Goal: Transaction & Acquisition: Purchase product/service

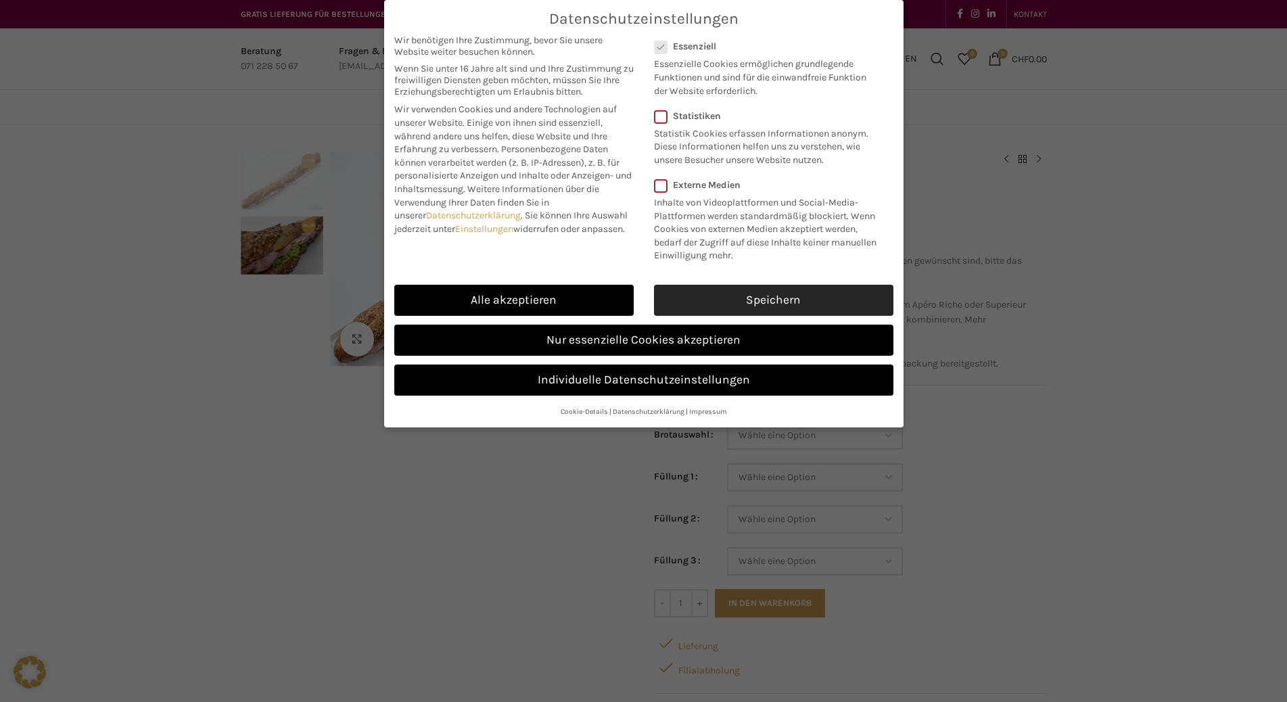
click at [821, 300] on link "Speichern" at bounding box center [773, 300] width 239 height 31
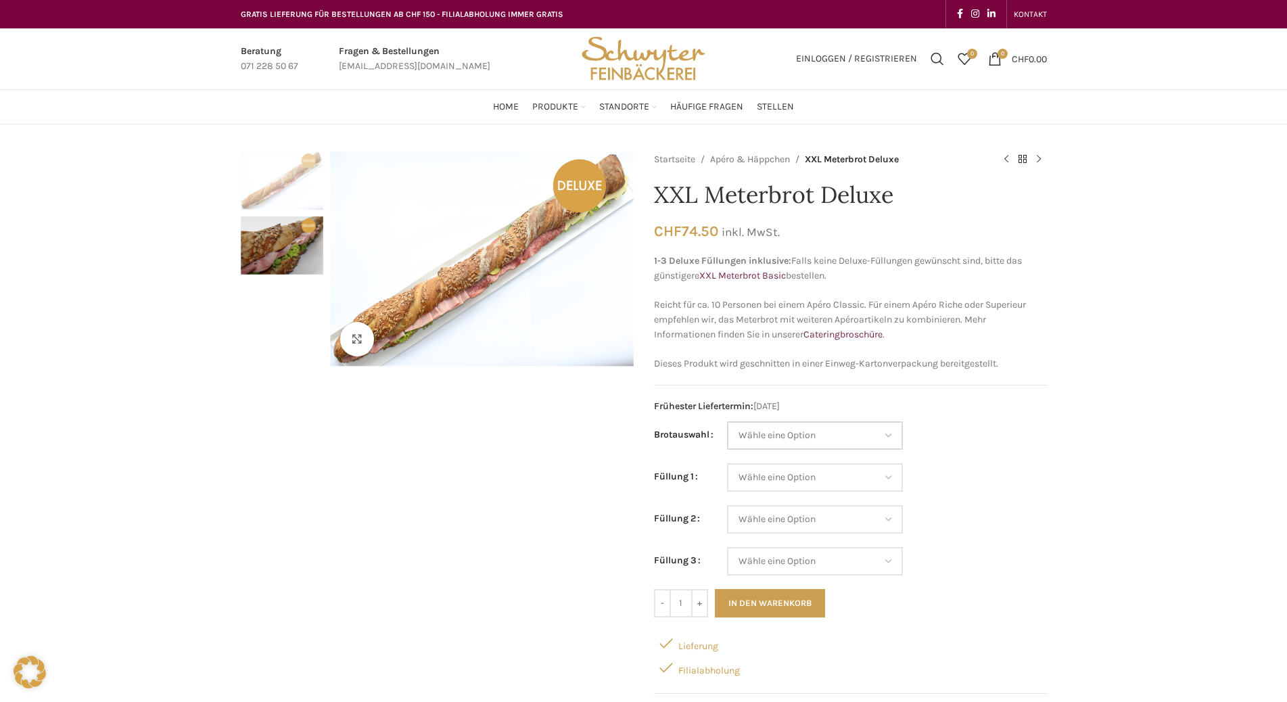
click at [808, 432] on select "Wähle eine Option Baguette Paillasse dunkel Paillasse knusper (Bild) Laugenbagu…" at bounding box center [815, 435] width 176 height 28
click at [927, 418] on div "Startseite Apéro & Häppchen XXL Meterbrot Deluxe XXL Laugenbrezel Deluxe CHF 74…" at bounding box center [850, 471] width 393 height 638
click at [831, 472] on select "Wähle eine Option Lachs (Deluxe) Roastbeef (Deluxe) Rohschinken (Deluxe) Mostbr…" at bounding box center [815, 477] width 176 height 28
click at [1042, 459] on td "Wähle eine Option Baguette Paillasse dunkel Paillasse knusper (Bild) Laugenbagu…" at bounding box center [887, 442] width 320 height 42
click at [691, 260] on strong "1-3 Deluxe Füllungen inklusive:" at bounding box center [722, 260] width 137 height 11
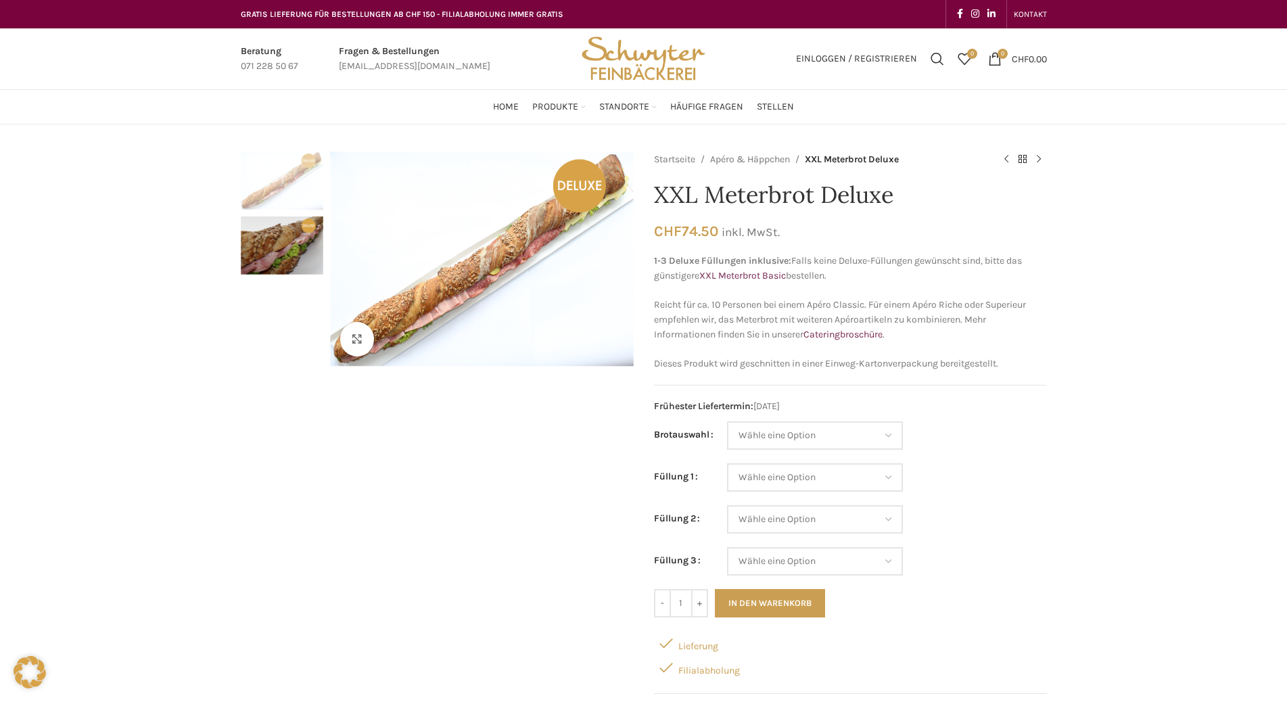
click at [691, 260] on strong "1-3 Deluxe Füllungen inklusive:" at bounding box center [722, 260] width 137 height 11
click at [789, 466] on select "Wähle eine Option Lachs (Deluxe) Roastbeef (Deluxe) Rohschinken (Deluxe) Mostbr…" at bounding box center [815, 477] width 176 height 28
click at [965, 490] on td "Wähle eine Option Lachs (Deluxe) Roastbeef (Deluxe) Rohschinken (Deluxe) Mostbr…" at bounding box center [887, 484] width 320 height 42
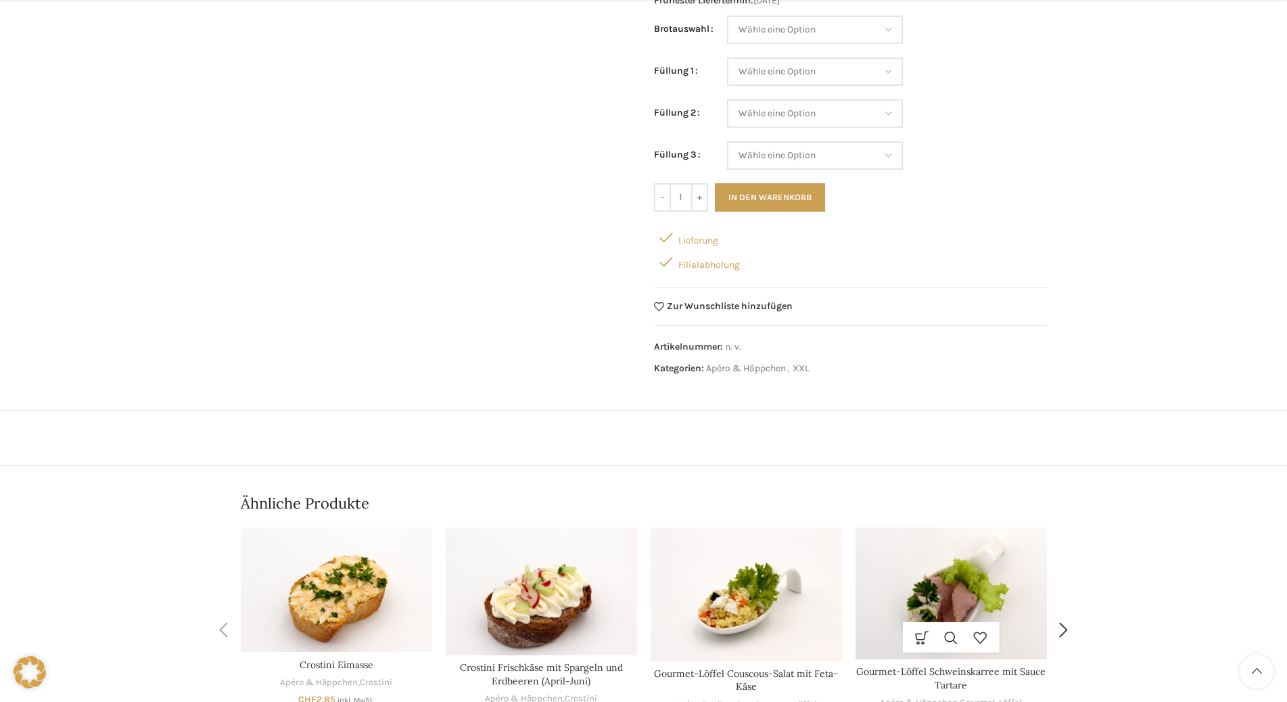
scroll to position [473, 0]
